Goal: Task Accomplishment & Management: Complete application form

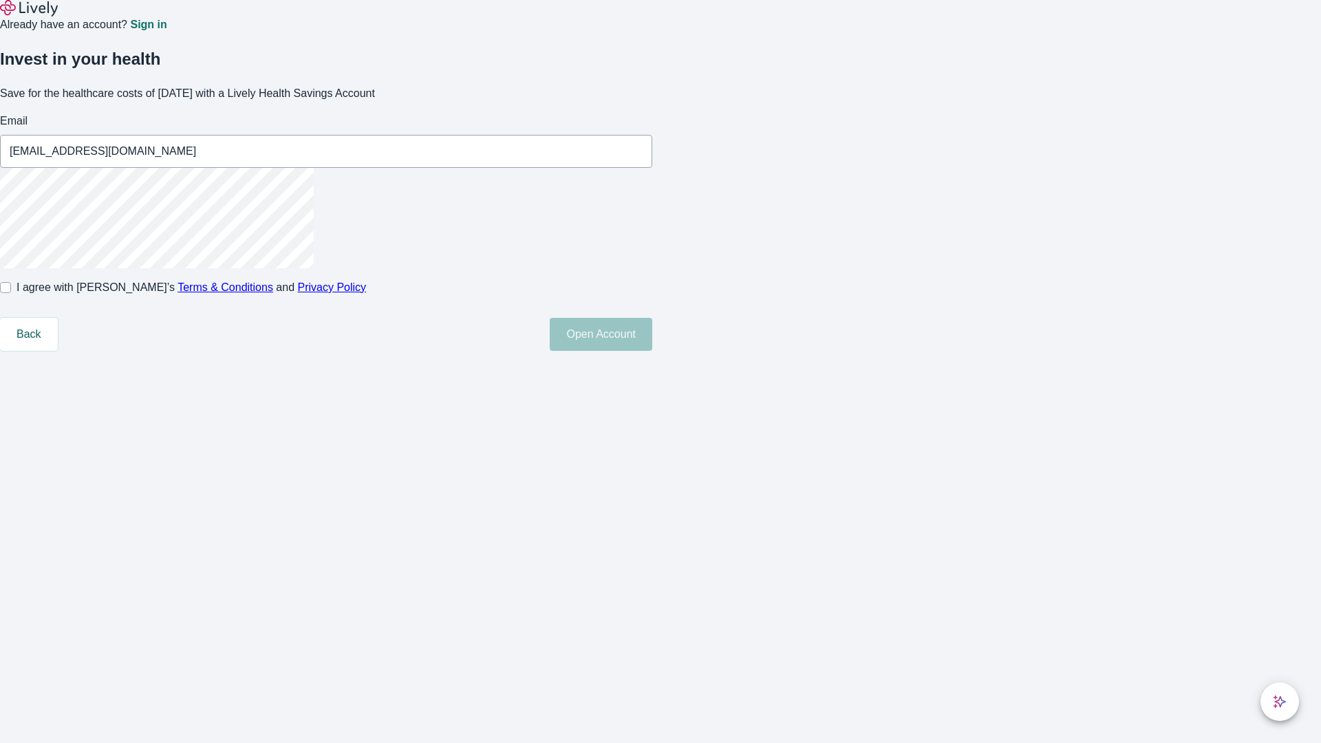
click at [11, 293] on input "I agree with Lively’s Terms & Conditions and Privacy Policy" at bounding box center [5, 287] width 11 height 11
checkbox input "true"
click at [652, 351] on button "Open Account" at bounding box center [601, 334] width 102 height 33
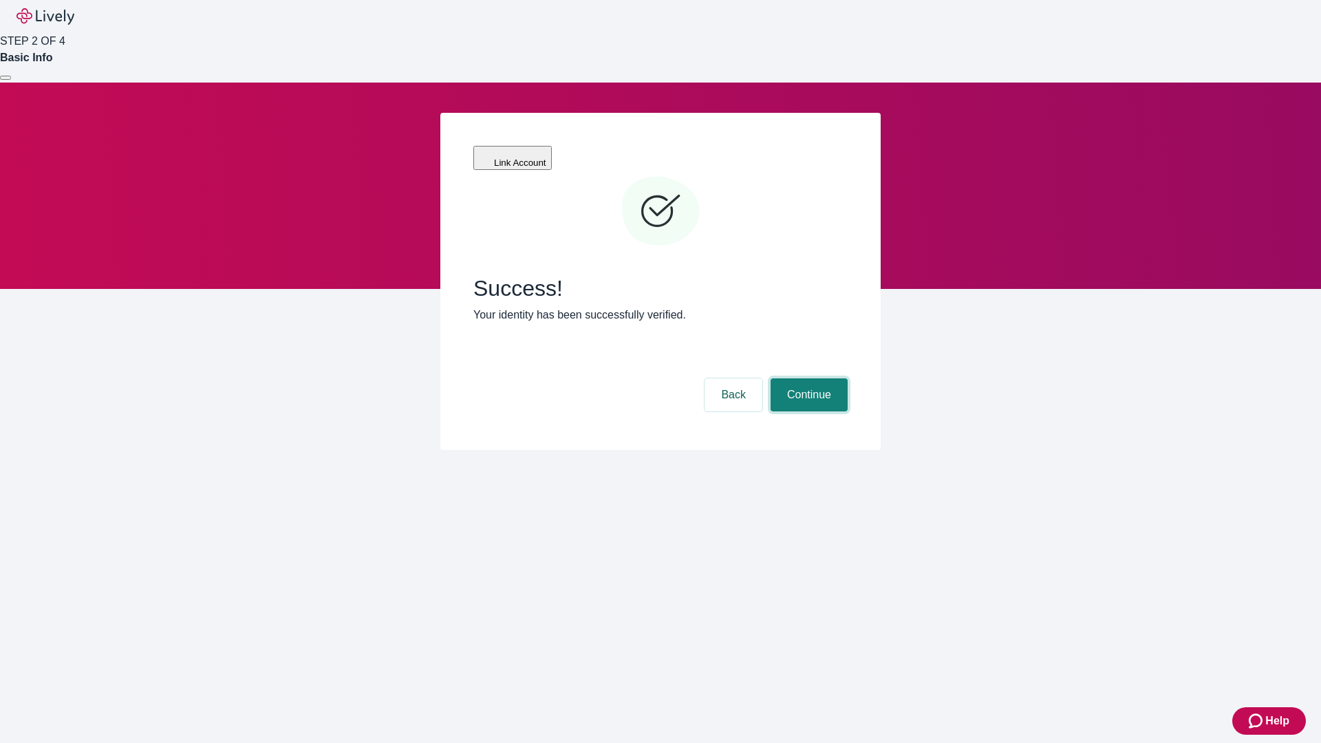
click at [807, 378] on button "Continue" at bounding box center [808, 394] width 77 height 33
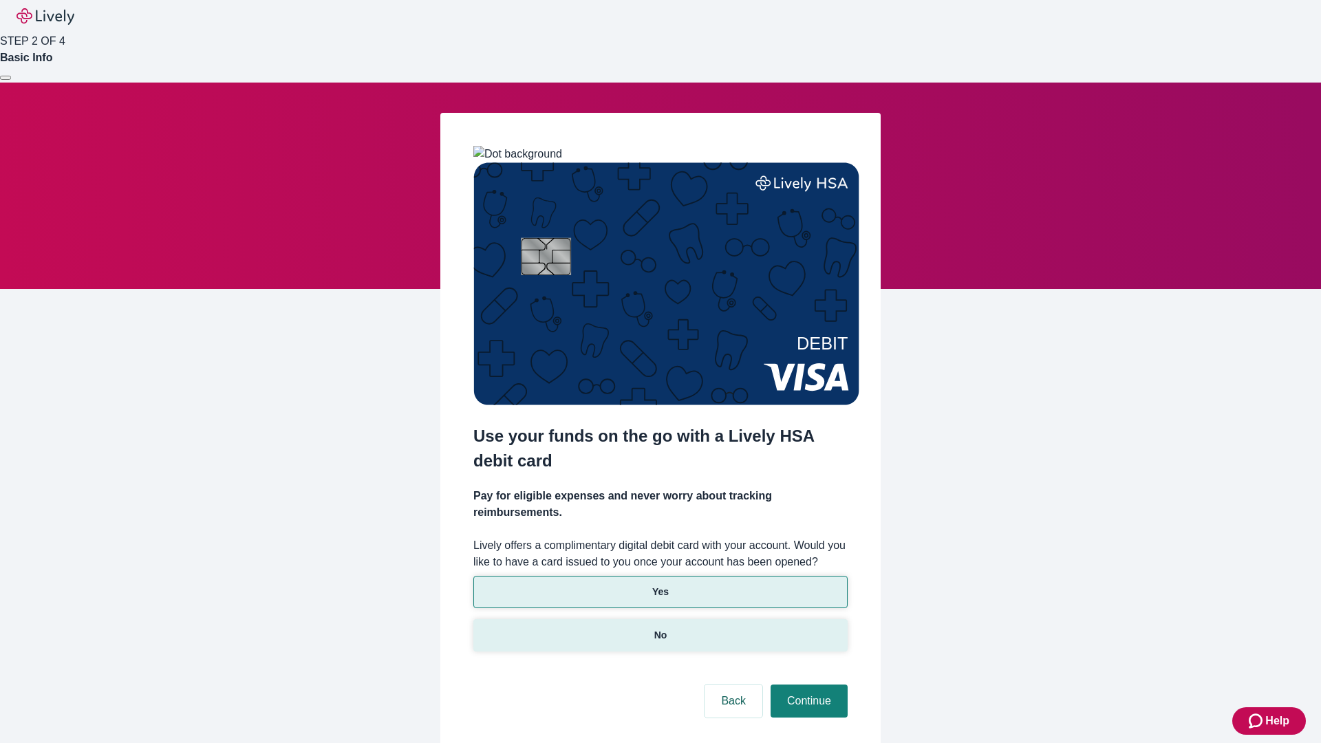
click at [660, 628] on p "No" at bounding box center [660, 635] width 13 height 14
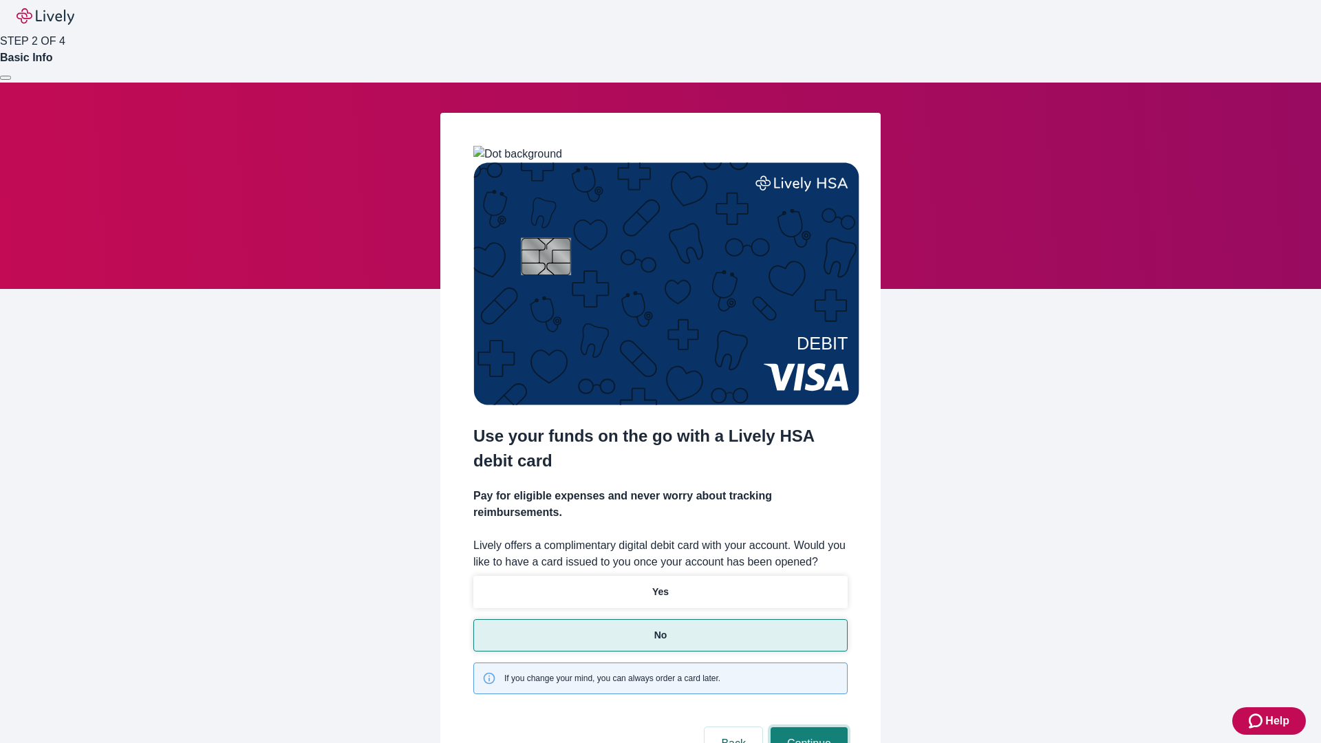
click at [807, 727] on button "Continue" at bounding box center [808, 743] width 77 height 33
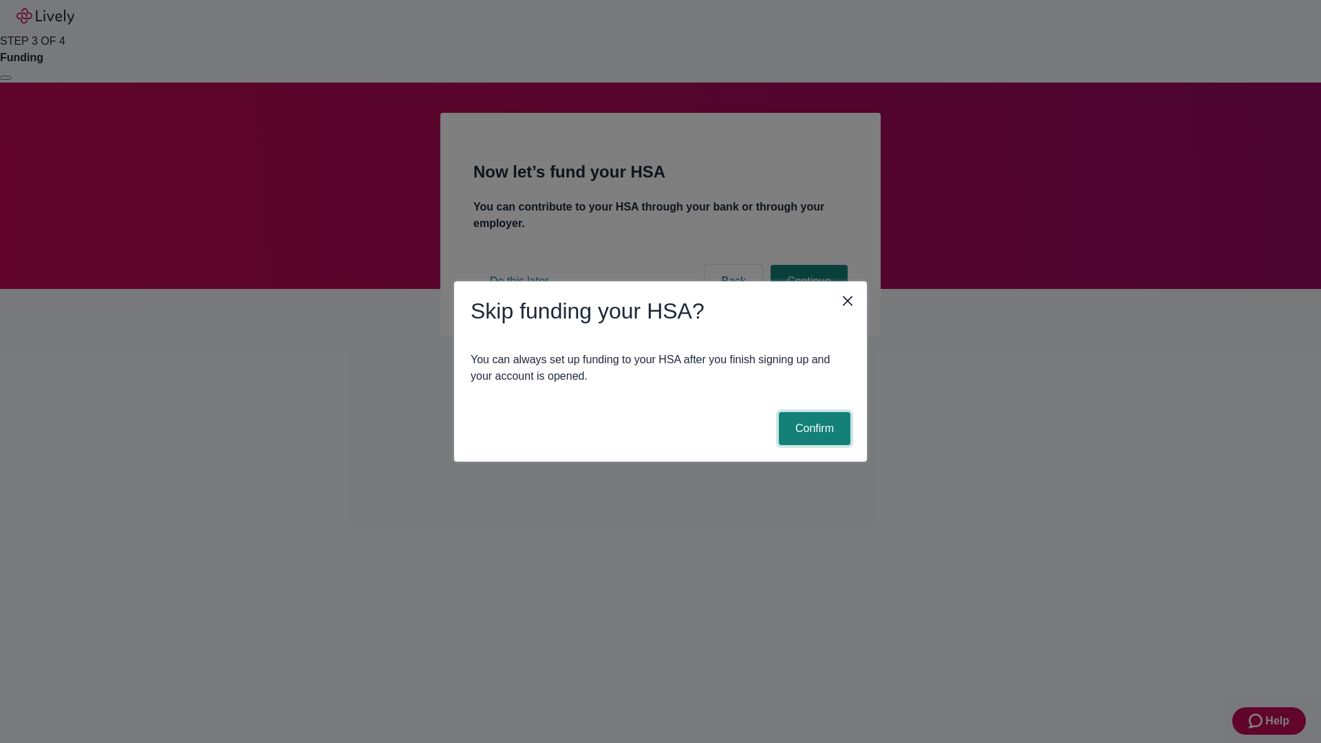
click at [812, 429] on button "Confirm" at bounding box center [815, 428] width 72 height 33
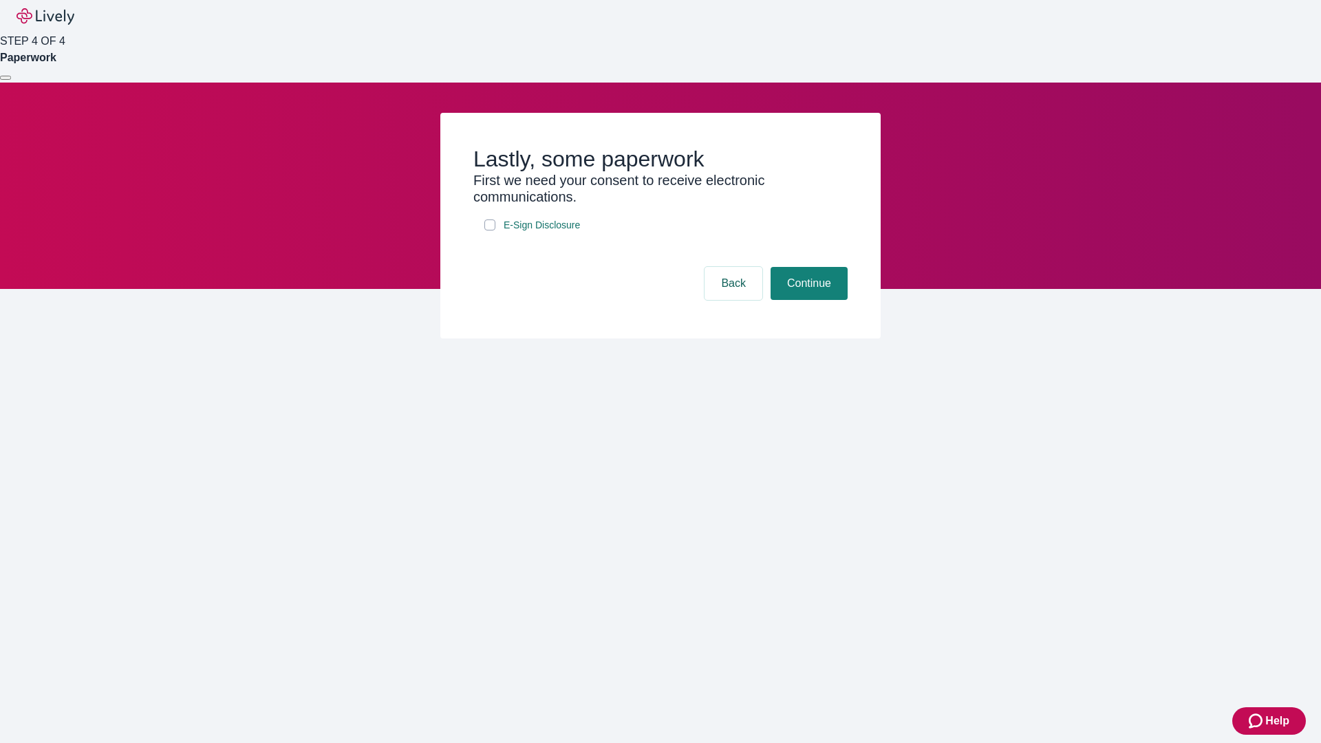
click at [490, 230] on input "E-Sign Disclosure" at bounding box center [489, 224] width 11 height 11
checkbox input "true"
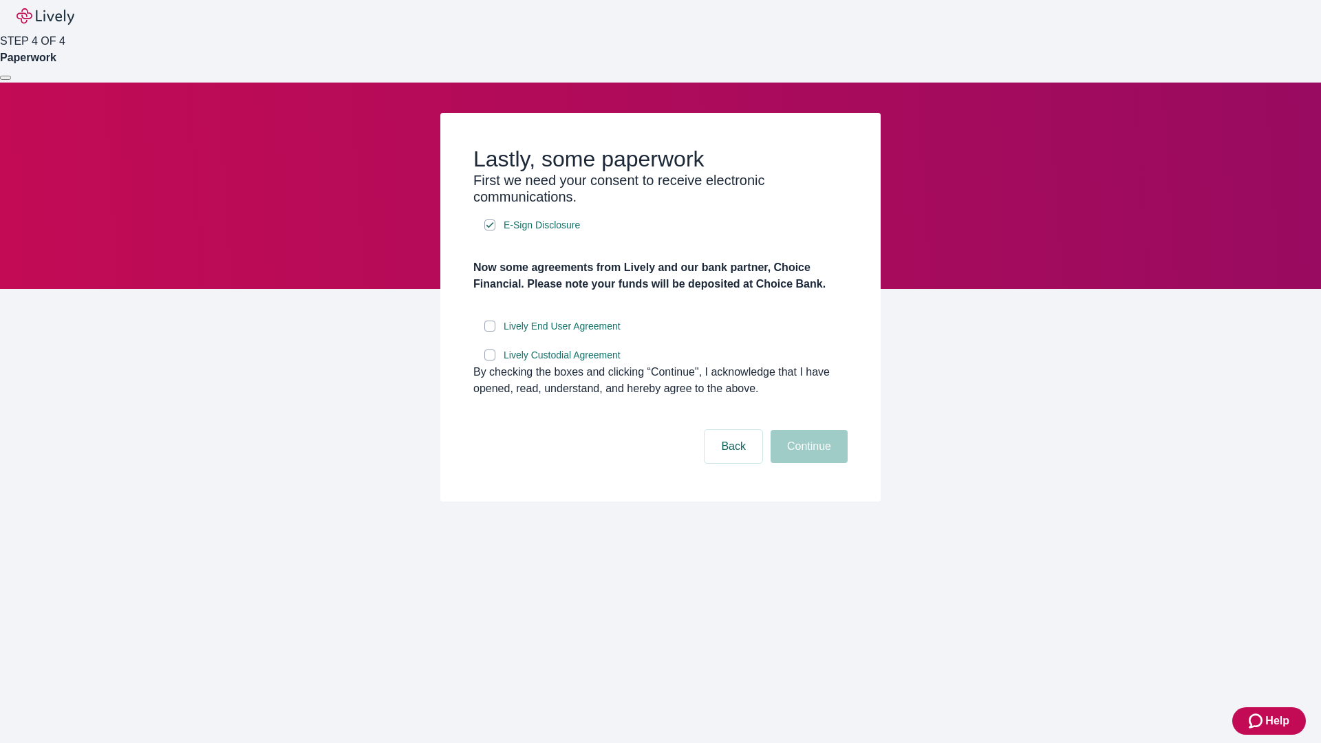
click at [490, 332] on input "Lively End User Agreement" at bounding box center [489, 326] width 11 height 11
checkbox input "true"
click at [490, 360] on input "Lively Custodial Agreement" at bounding box center [489, 354] width 11 height 11
checkbox input "true"
click at [807, 463] on button "Continue" at bounding box center [808, 446] width 77 height 33
